Goal: Check status

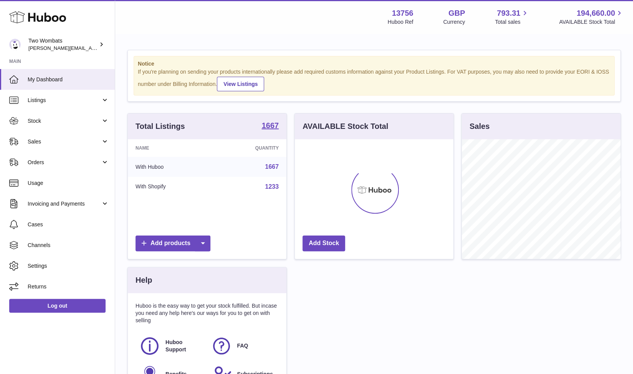
scroll to position [120, 159]
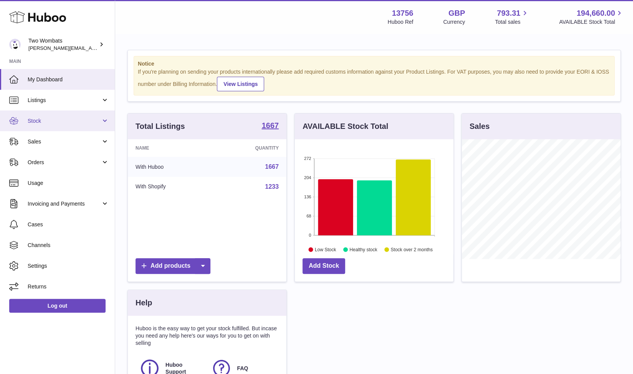
click at [41, 119] on span "Stock" at bounding box center [64, 120] width 73 height 7
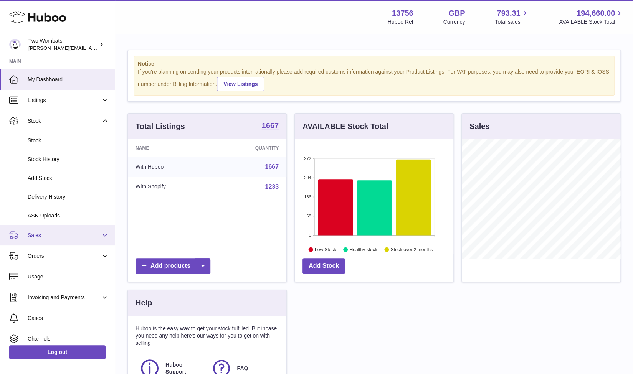
click at [50, 238] on span "Sales" at bounding box center [64, 235] width 73 height 7
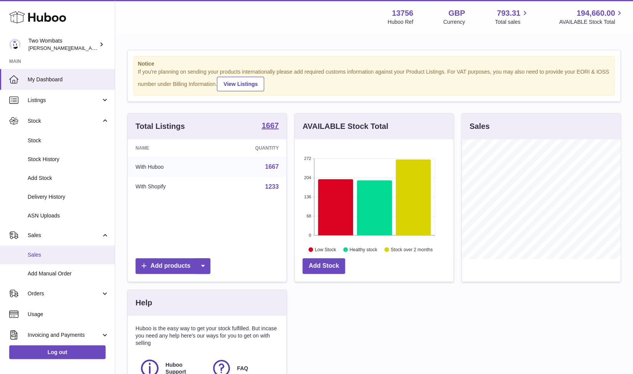
click at [48, 251] on link "Sales" at bounding box center [57, 255] width 115 height 19
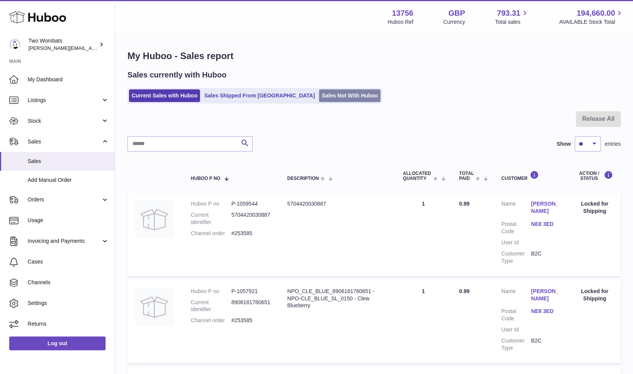
click at [319, 93] on link "Sales Not With Huboo" at bounding box center [349, 95] width 61 height 13
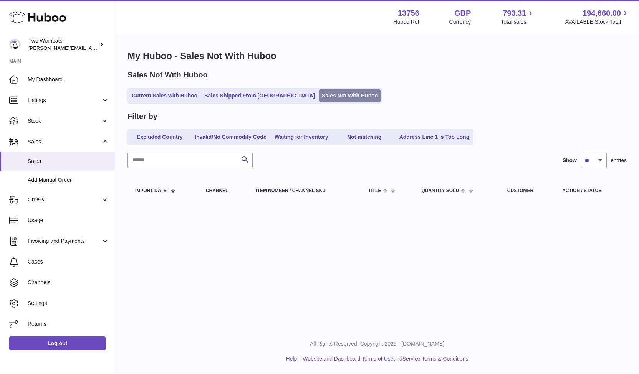
click at [319, 96] on link "Sales Not With Huboo" at bounding box center [349, 95] width 61 height 13
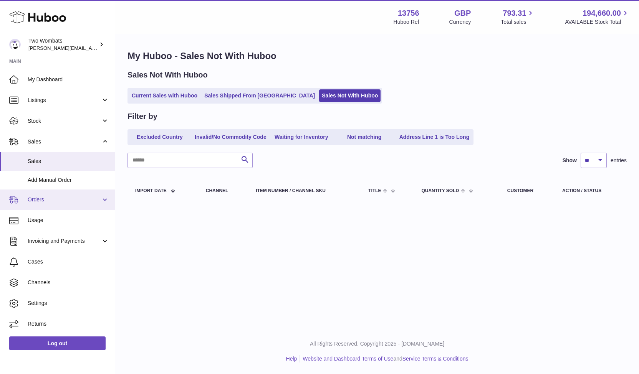
click at [56, 207] on link "Orders" at bounding box center [57, 200] width 115 height 21
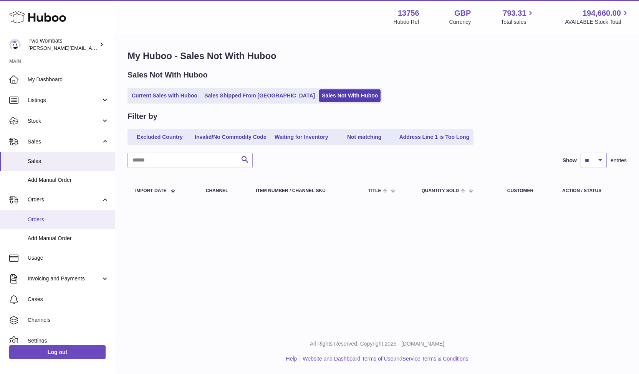
click at [51, 225] on link "Orders" at bounding box center [57, 219] width 115 height 19
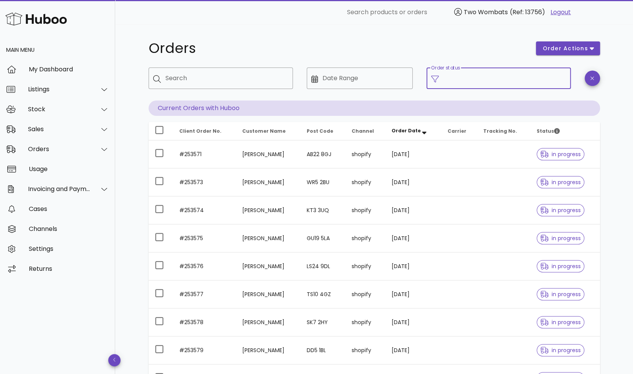
click at [496, 80] on input "Order status" at bounding box center [504, 78] width 123 height 12
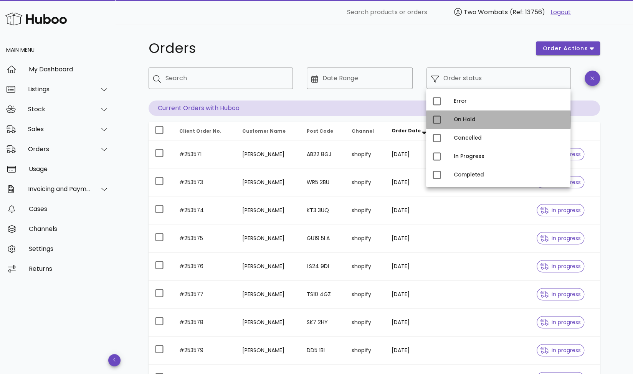
click at [459, 118] on div "On Hold" at bounding box center [509, 120] width 111 height 6
type input "**********"
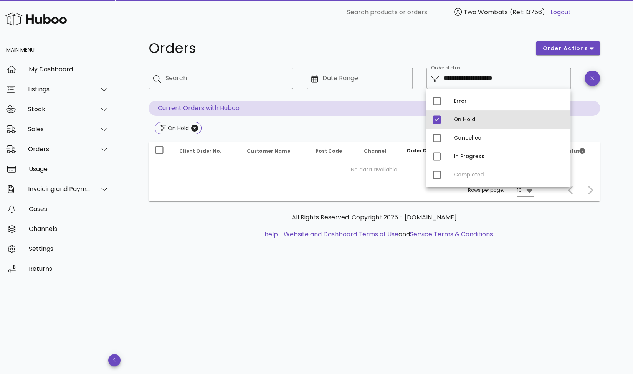
click at [445, 117] on div "On Hold" at bounding box center [498, 120] width 144 height 18
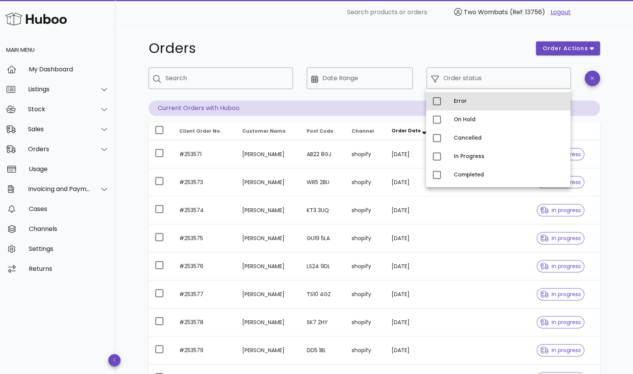
click at [448, 101] on div "Error" at bounding box center [498, 101] width 144 height 18
type input "**********"
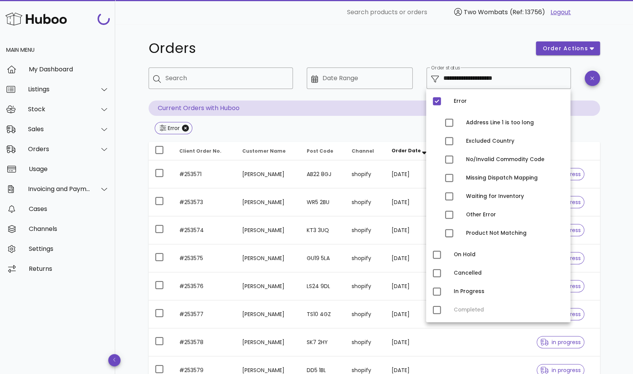
click at [357, 42] on h1 "Orders" at bounding box center [338, 48] width 379 height 14
